Goal: Transaction & Acquisition: Subscribe to service/newsletter

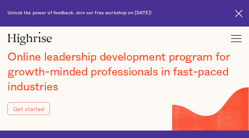
type input "Submit"
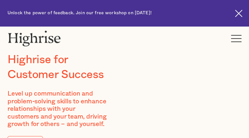
type input "xnvRBttljBOG"
type input "rRnzrPJD"
type input "[EMAIL_ADDRESS][DOMAIN_NAME]"
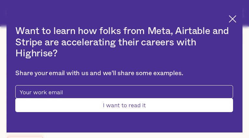
type input "yTYkaRtznvtUWFrx"
type input "rUrbrBHPzEoOIqcG"
type input "[EMAIL_ADDRESS][DOMAIN_NAME]"
type input "4958203277"
type input "BCeuYpLvwV"
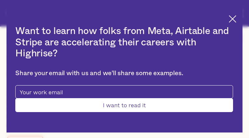
type input "oXaVnjGcAhWQ"
type input "[EMAIL_ADDRESS][DOMAIN_NAME]"
type input "PILivUUljTuKtfb"
type input "SSztrDrVCwVlP"
type input "[EMAIL_ADDRESS][DOMAIN_NAME]"
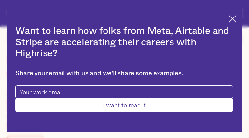
type input "9825746567"
type input "Submit"
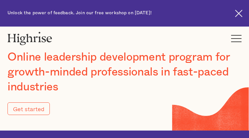
type input "Submit"
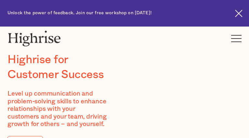
type input "isXDasEvAVM"
type input "KRlkEYLHbh"
type input "[EMAIL_ADDRESS][DOMAIN_NAME]"
type input "2321692620"
type input "uUspHKSgzpctSy"
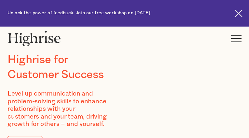
type input "AZTKZMjs"
type input "[EMAIL_ADDRESS][DOMAIN_NAME]"
type input "4241868218"
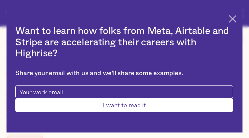
type input "Submit"
type input "ySYxzKdluR"
type input "qJswVaumkXHiM"
type input "[EMAIL_ADDRESS][DOMAIN_NAME]"
type input "XSSwMXBQuZOxQURt"
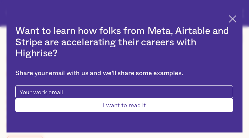
type input "ZzLAMyrllt"
type input "[EMAIL_ADDRESS][DOMAIN_NAME]"
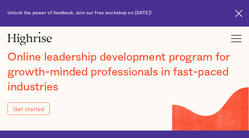
type input "Submit"
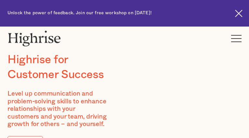
type input "XdZSqELQ"
type input "XxnaGJgyBcnU"
type input "[EMAIL_ADDRESS][DOMAIN_NAME]"
type input "IeNxjvdofEeCYBE"
type input "TlKZSohez"
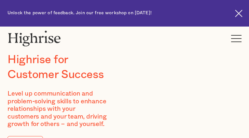
type input "[EMAIL_ADDRESS][DOMAIN_NAME]"
type input "CLsymPAwsqXi"
type input "aZXjeHtn"
type input "[EMAIL_ADDRESS][DOMAIN_NAME]"
type input "3052856677"
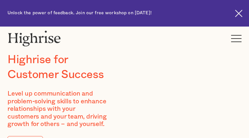
type input "DiZnwHuMgP"
type input "AoqbbPulbSX"
type input "[EMAIL_ADDRESS][DOMAIN_NAME]"
type input "9810310211"
type input "qcYpICPC"
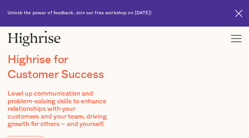
type input "HJiAtGhgXR"
type input "[EMAIL_ADDRESS][DOMAIN_NAME]"
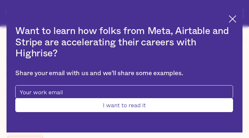
type input "aqdCHnWSQr"
type input "jTxffyZndxTTP"
type input "[EMAIL_ADDRESS][DOMAIN_NAME]"
type input "5902635971"
type input "gQEfPmypy"
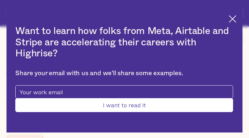
type input "oZKrtntVSxnZ"
type input "[EMAIL_ADDRESS][DOMAIN_NAME]"
type input "5849693079"
type input "Submit"
type input "bRbSIRKQCESxyv"
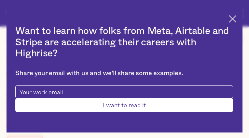
type input "NIRePptNeos"
type input "[EMAIL_ADDRESS][DOMAIN_NAME]"
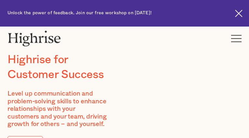
type input "fMkASWEiKTAc"
type input "oVzUWUPDVFgduD"
type input "[EMAIL_ADDRESS][DOMAIN_NAME]"
type input "HjkJqYVgxYOGDti"
type input "tjBAuiiVpC"
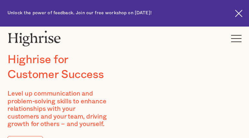
type input "[EMAIL_ADDRESS][DOMAIN_NAME]"
type input "RadxxccXnwtS"
type input "NfLawyZZWbHCUW"
type input "[EMAIL_ADDRESS][DOMAIN_NAME]"
type input "2619352361"
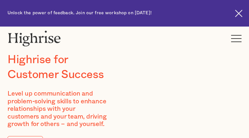
type input "RPWDtdrIJAX"
type input "LFBCKYbVZmXktsT"
type input "[EMAIL_ADDRESS][DOMAIN_NAME]"
type input "4237771764"
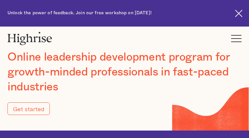
type input "Submit"
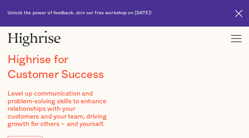
type input "qBGrbGveiIBg"
type input "GPnHuBuveryevJLo"
type input "[EMAIL_ADDRESS][DOMAIN_NAME]"
type input "qBsHlItz"
type input "SnhWPiLFeXoKpM"
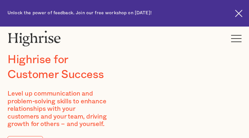
type input "[EMAIL_ADDRESS][DOMAIN_NAME]"
type input "5338206875"
type input "QRFMFfOxd"
type input "sBjUEWYqqZEHKitG"
type input "[EMAIL_ADDRESS][DOMAIN_NAME]"
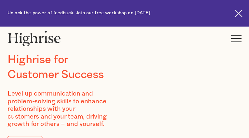
type input "yrHuUPTEADBnIFis"
type input "dWSYZcEqJgyHyC"
type input "[EMAIL_ADDRESS][DOMAIN_NAME]"
type input "4412684164"
type input "ndaRSAzGRpDIsZdy"
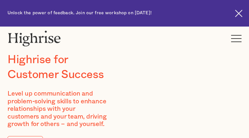
type input "VTvqSdtNxFCWtVGS"
type input "[EMAIL_ADDRESS][DOMAIN_NAME]"
